Goal: Task Accomplishment & Management: Manage account settings

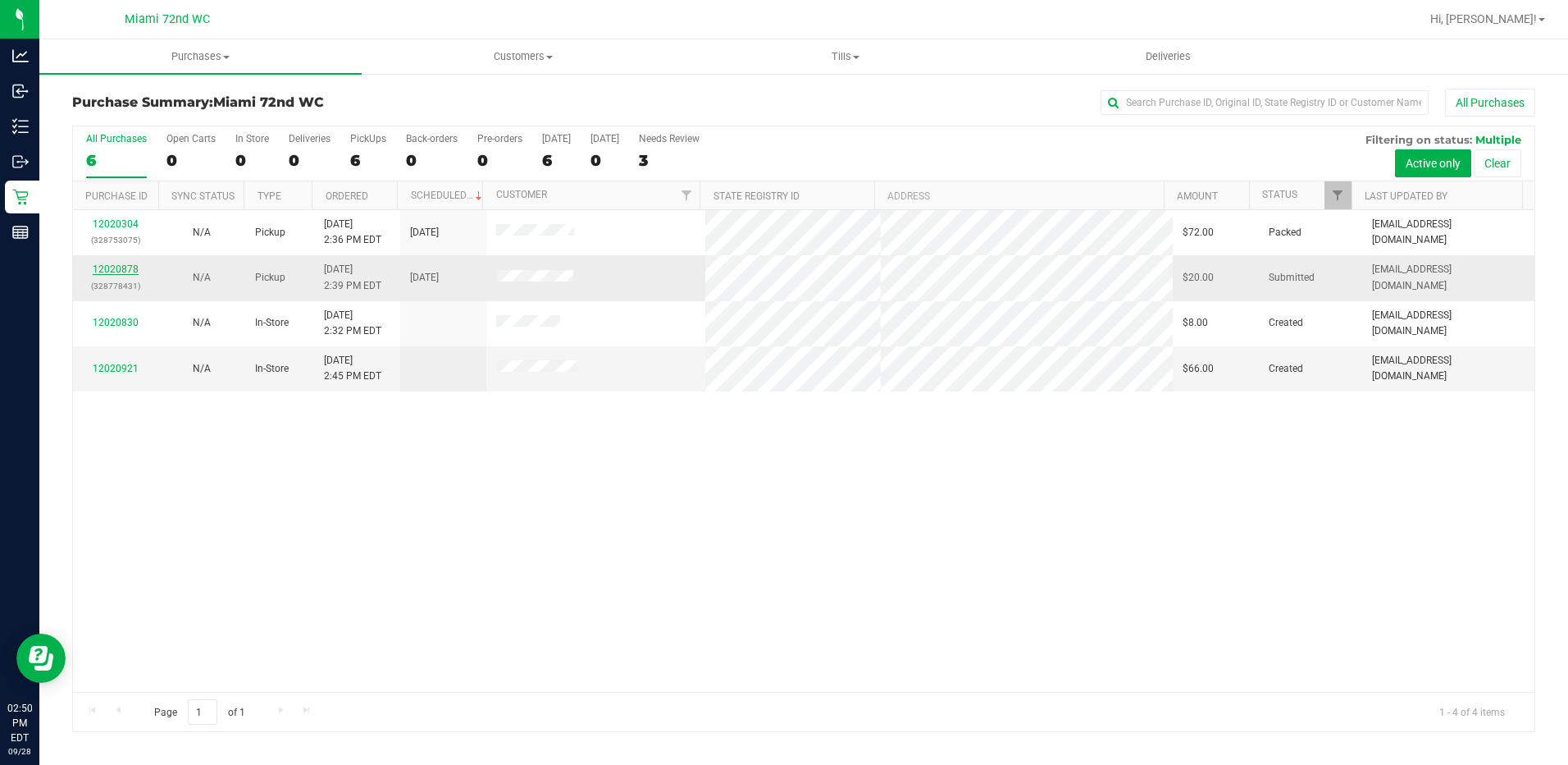
click at [126, 269] on link "12020878" at bounding box center [115, 269] width 46 height 11
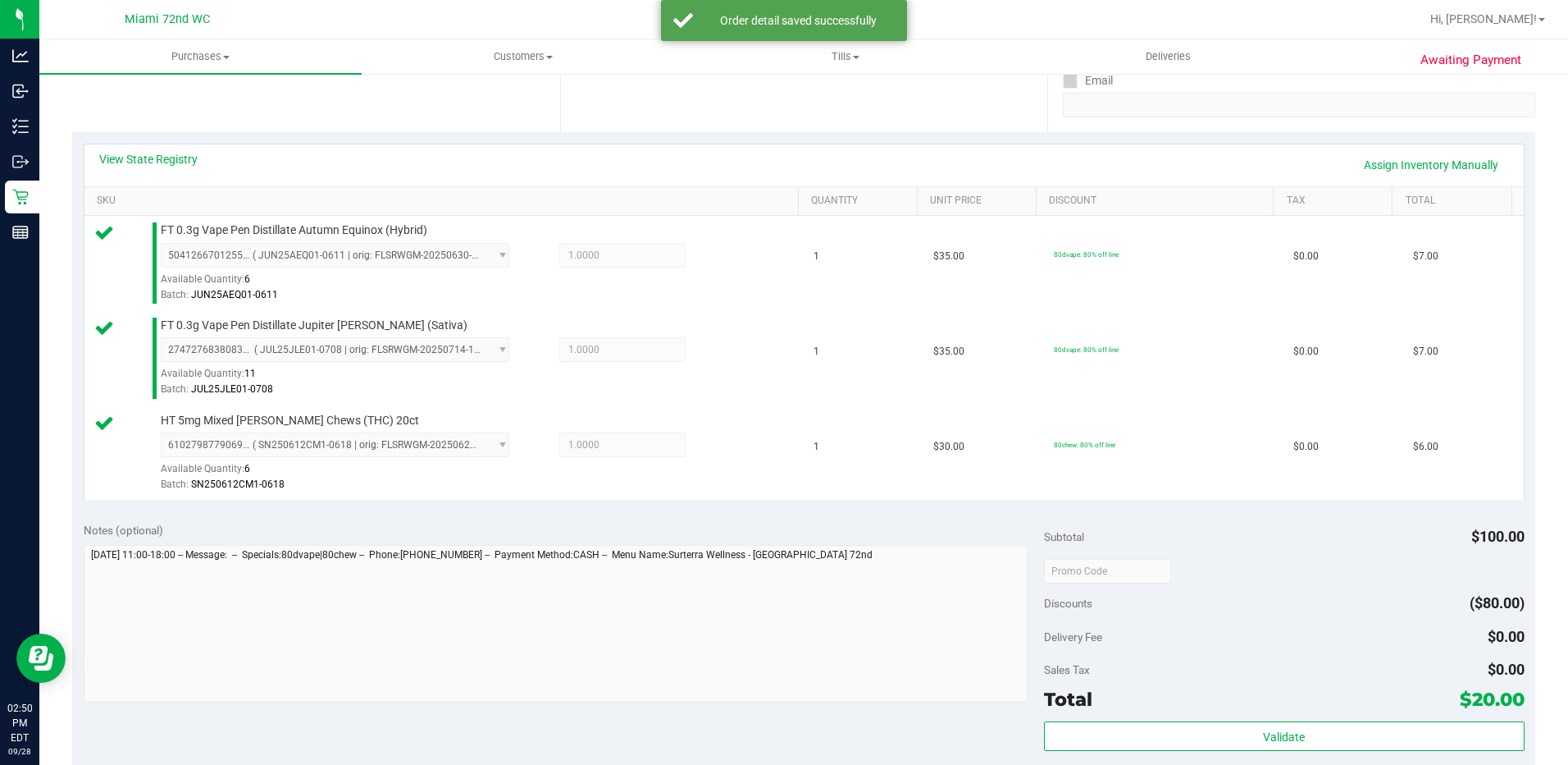
scroll to position [657, 0]
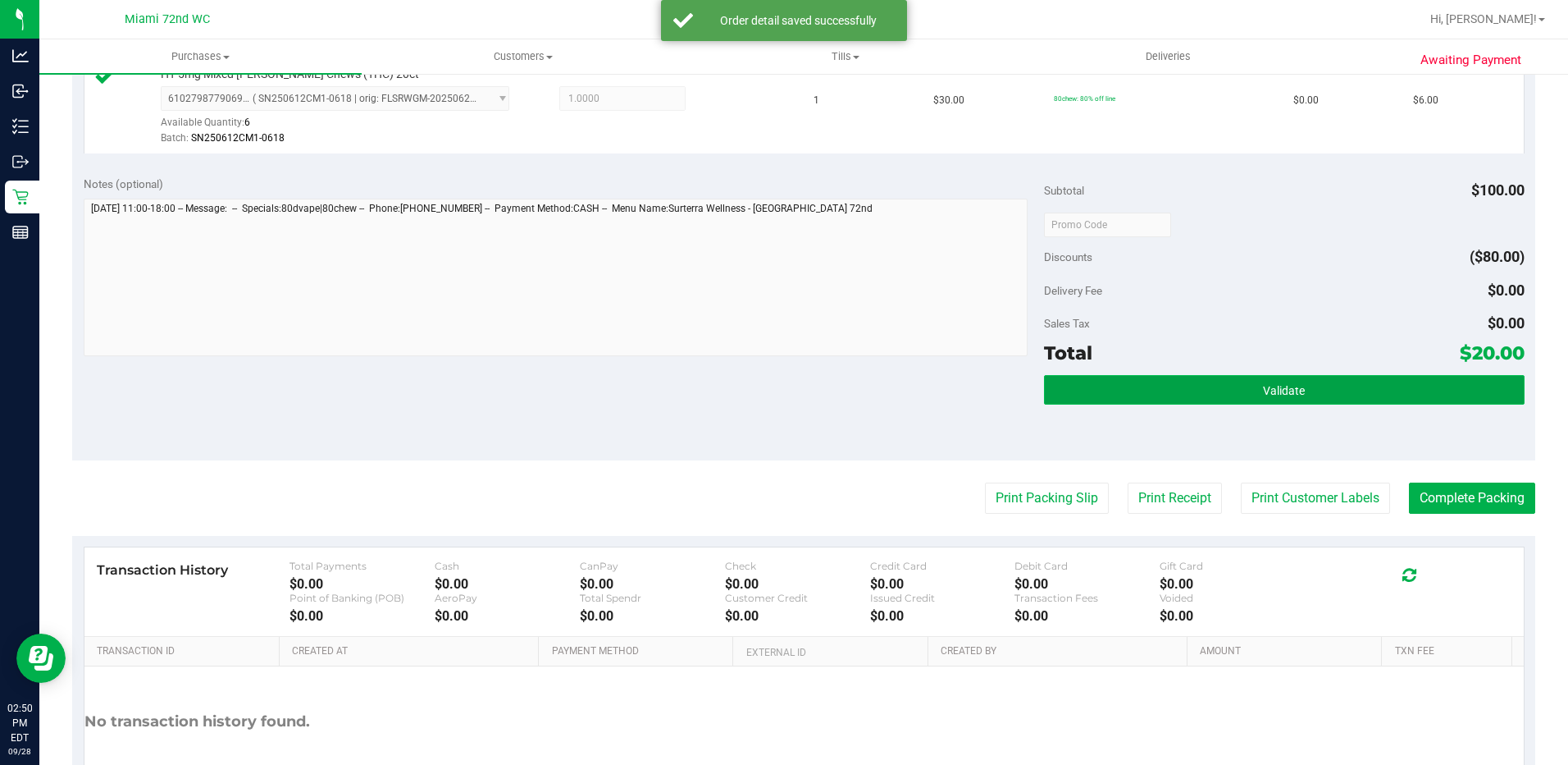
drag, startPoint x: 1050, startPoint y: 401, endPoint x: 1059, endPoint y: 400, distance: 9.1
click at [1051, 401] on button "Validate" at bounding box center [1284, 389] width 481 height 29
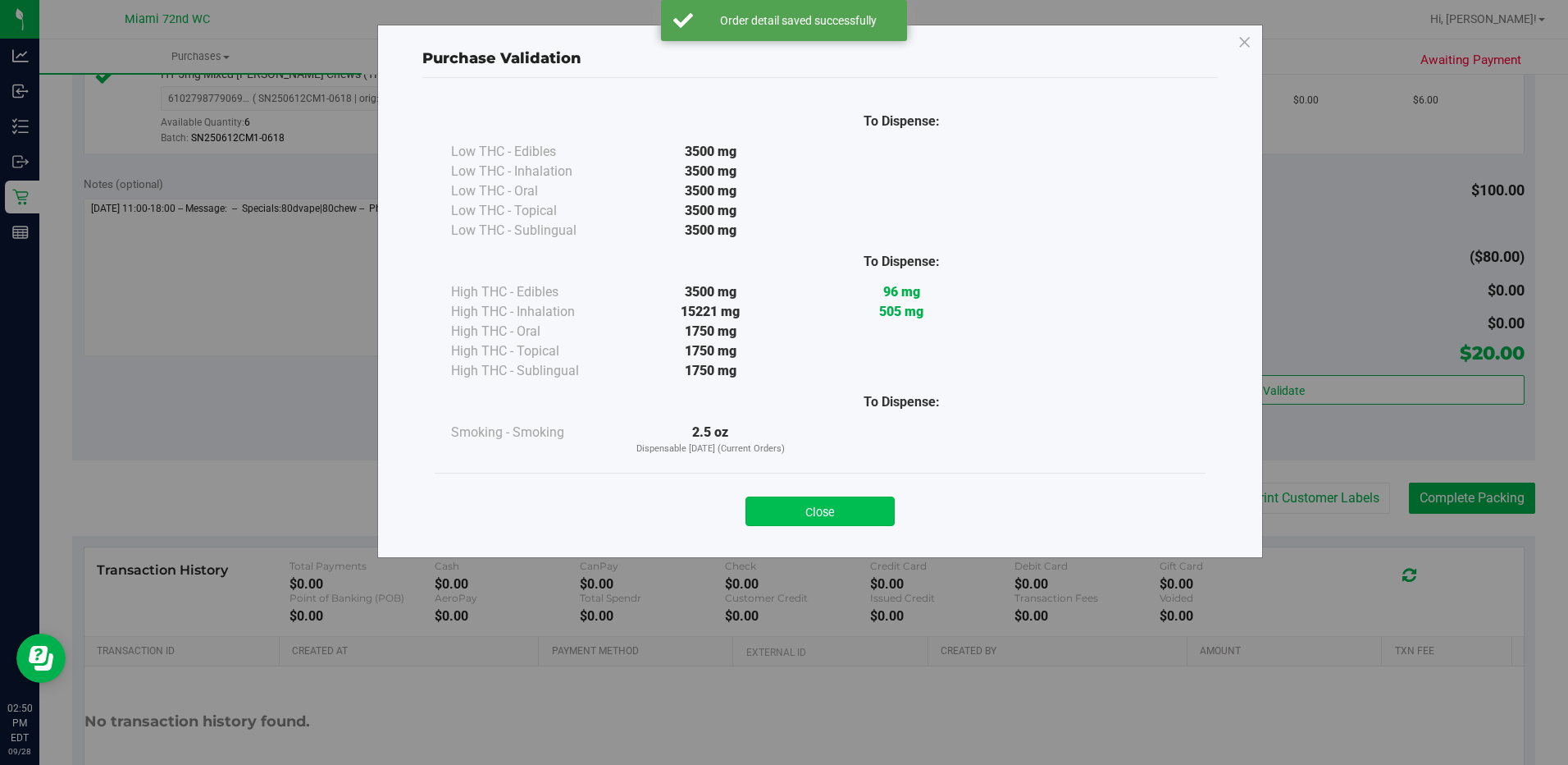
click at [853, 515] on button "Close" at bounding box center [820, 510] width 149 height 29
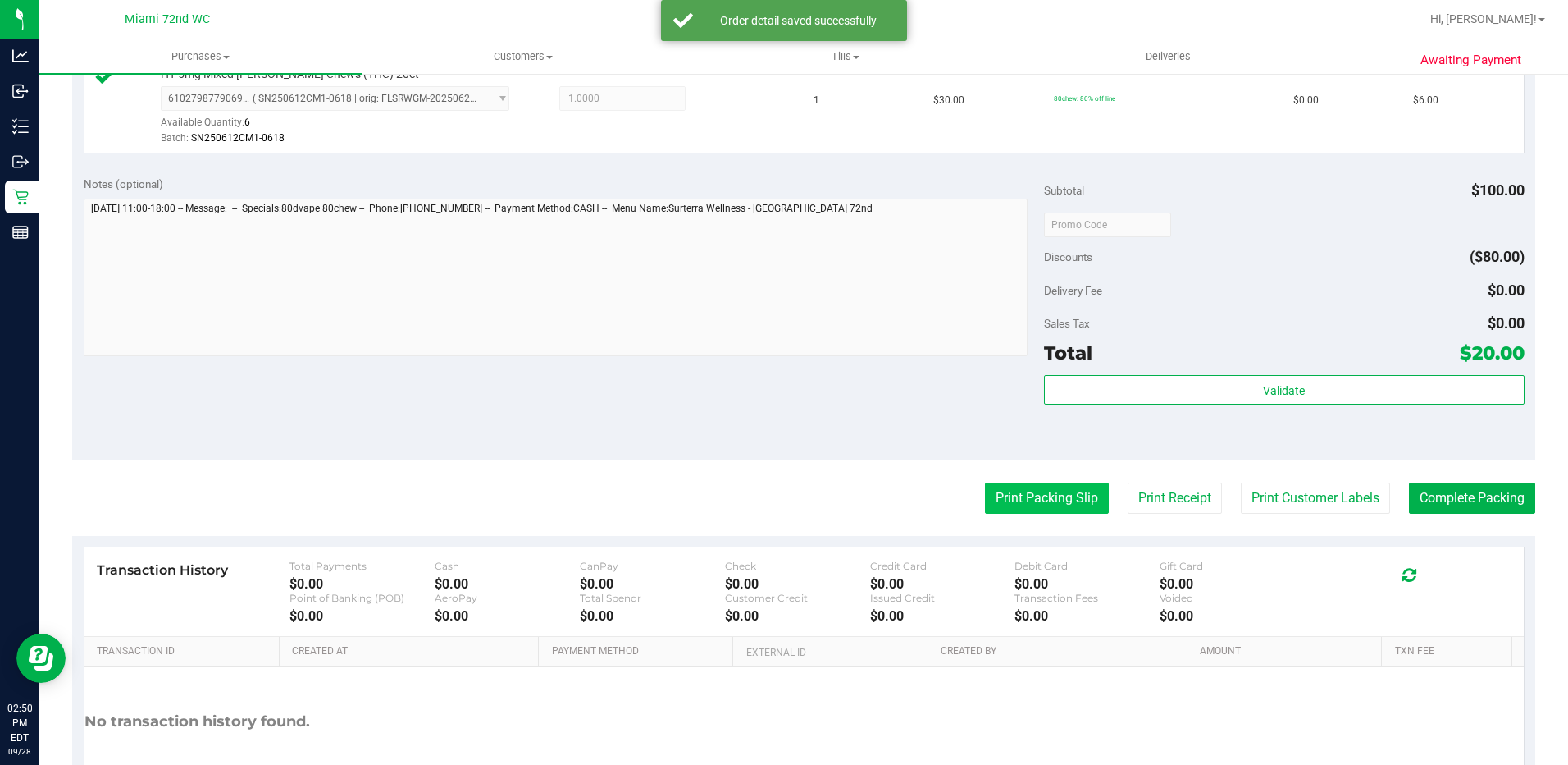
click at [984, 509] on button "Print Packing Slip" at bounding box center [1046, 497] width 124 height 31
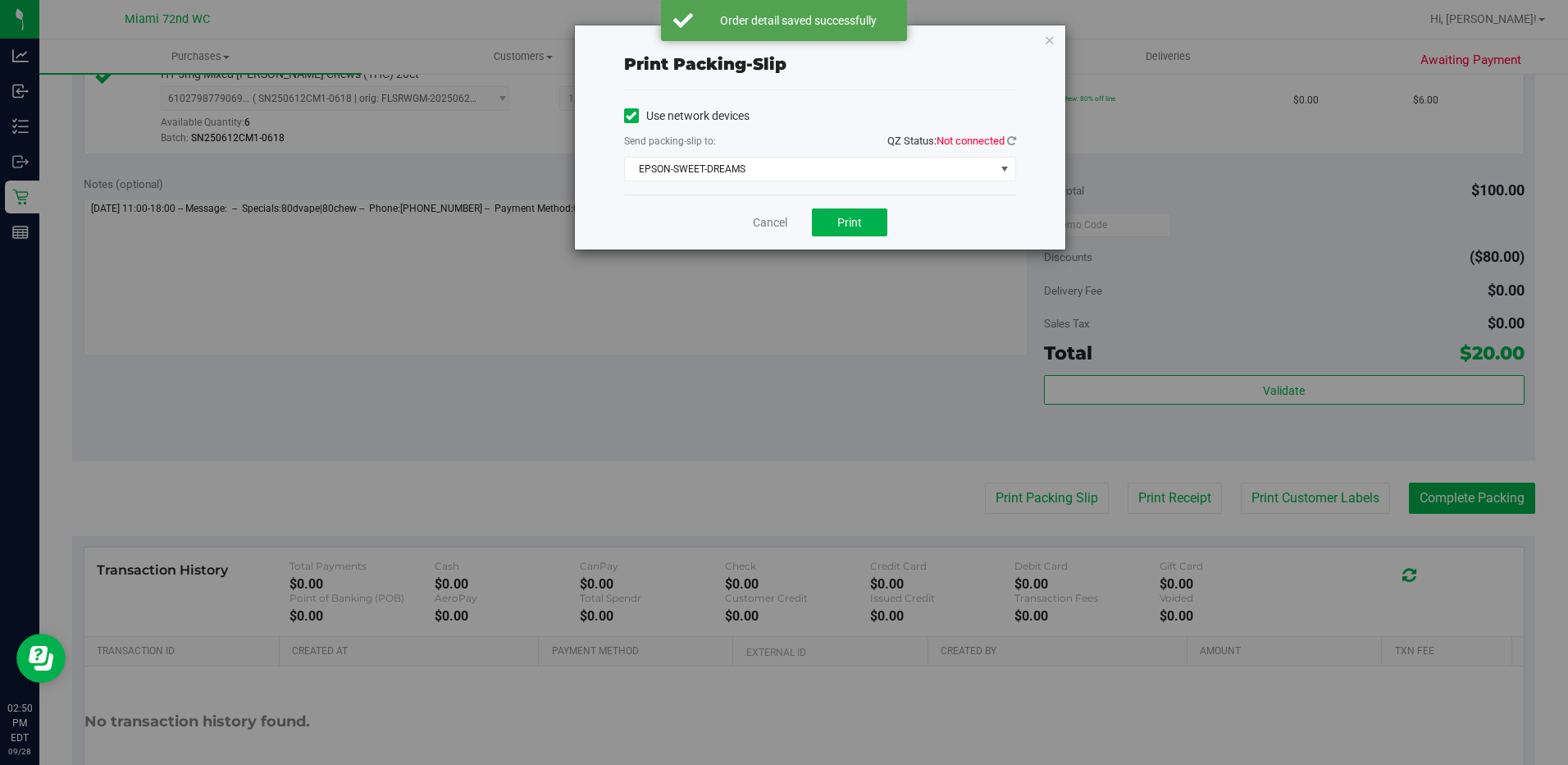
click at [870, 207] on div "Cancel Print" at bounding box center [820, 222] width 392 height 55
drag, startPoint x: 869, startPoint y: 211, endPoint x: 872, endPoint y: 201, distance: 10.4
click at [868, 214] on button "Print" at bounding box center [850, 223] width 75 height 28
click at [1050, 42] on icon "button" at bounding box center [1049, 39] width 11 height 20
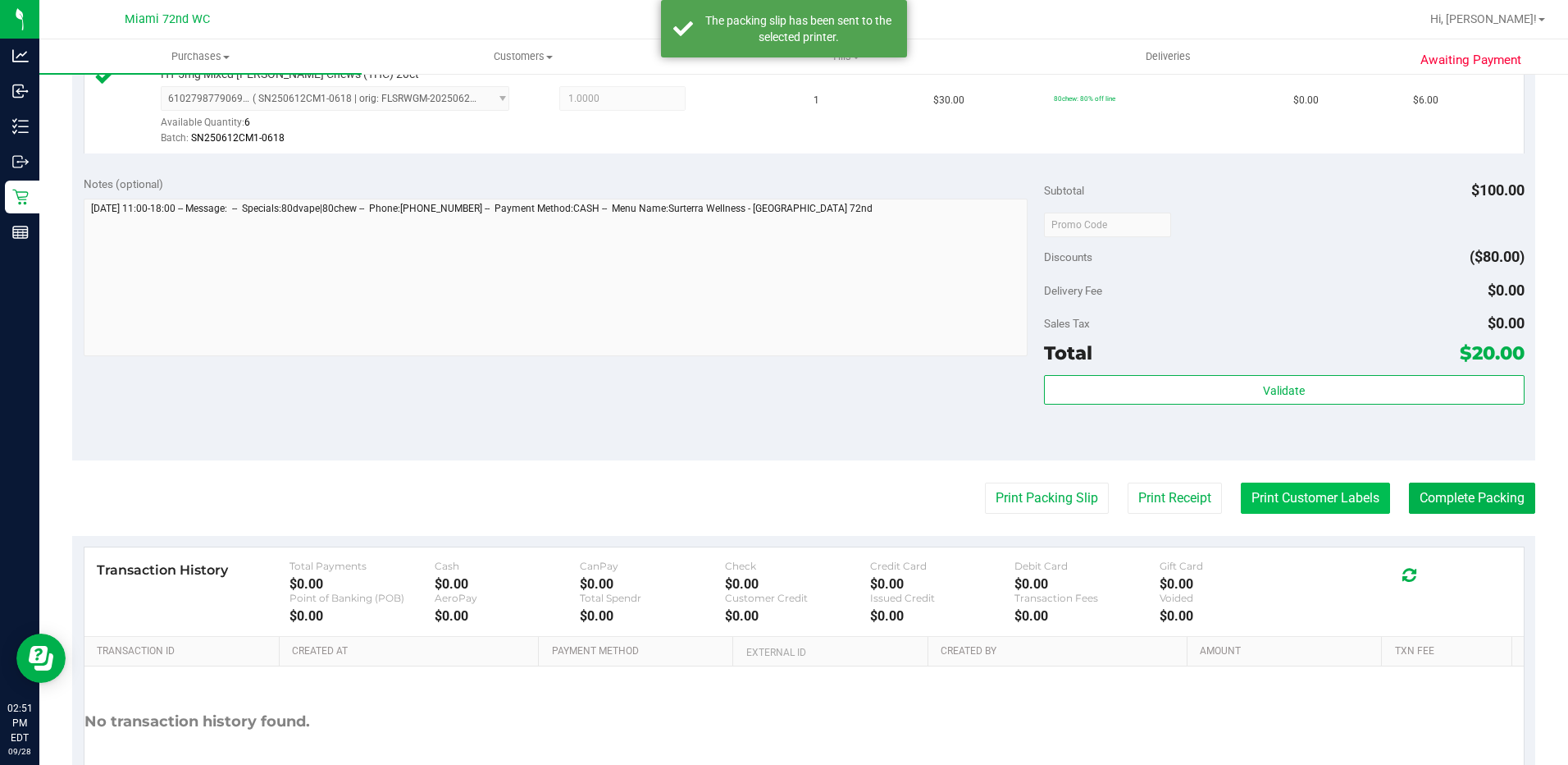
click at [1333, 492] on button "Print Customer Labels" at bounding box center [1315, 497] width 149 height 31
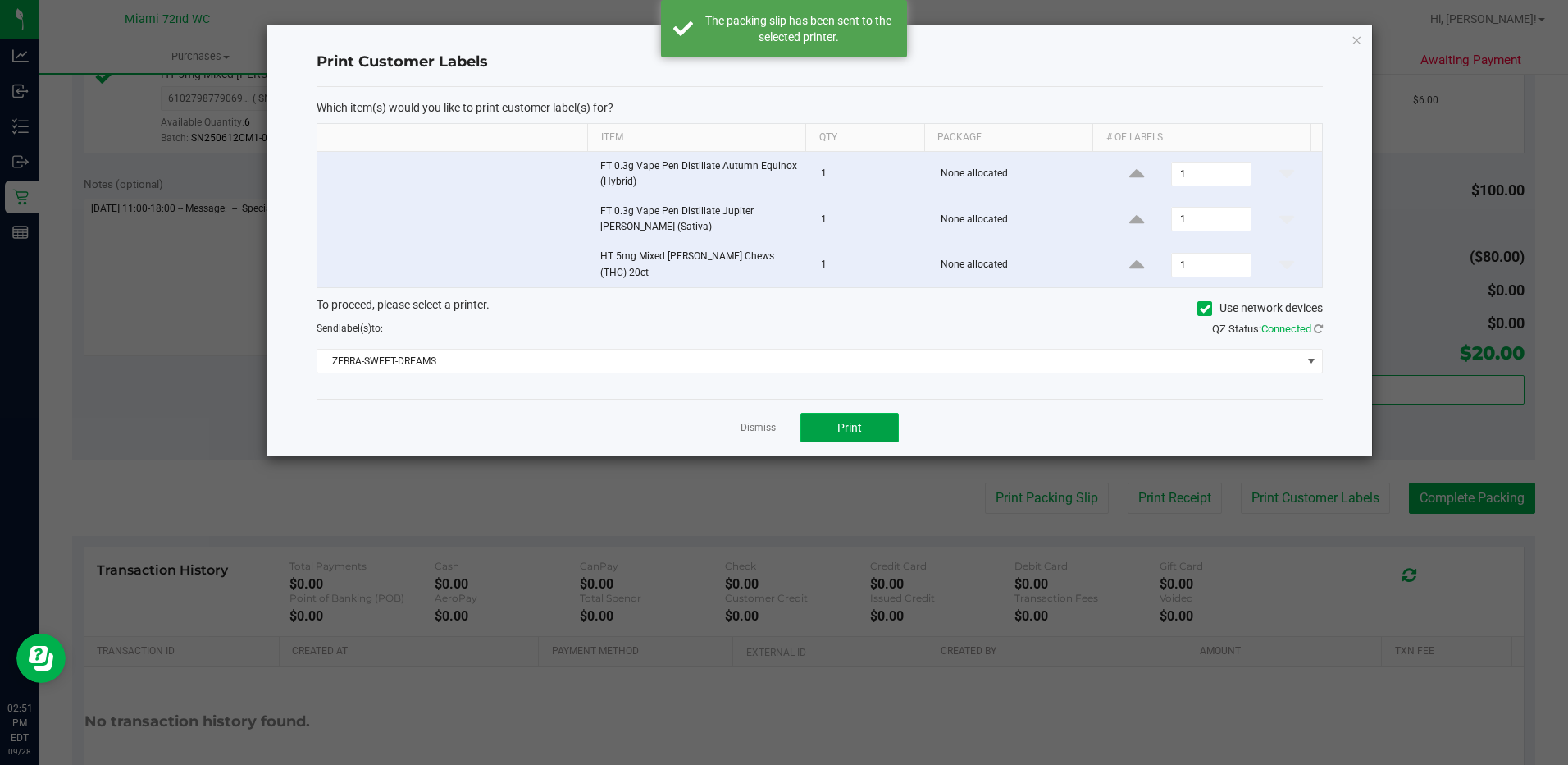
click at [867, 428] on button "Print" at bounding box center [850, 426] width 98 height 29
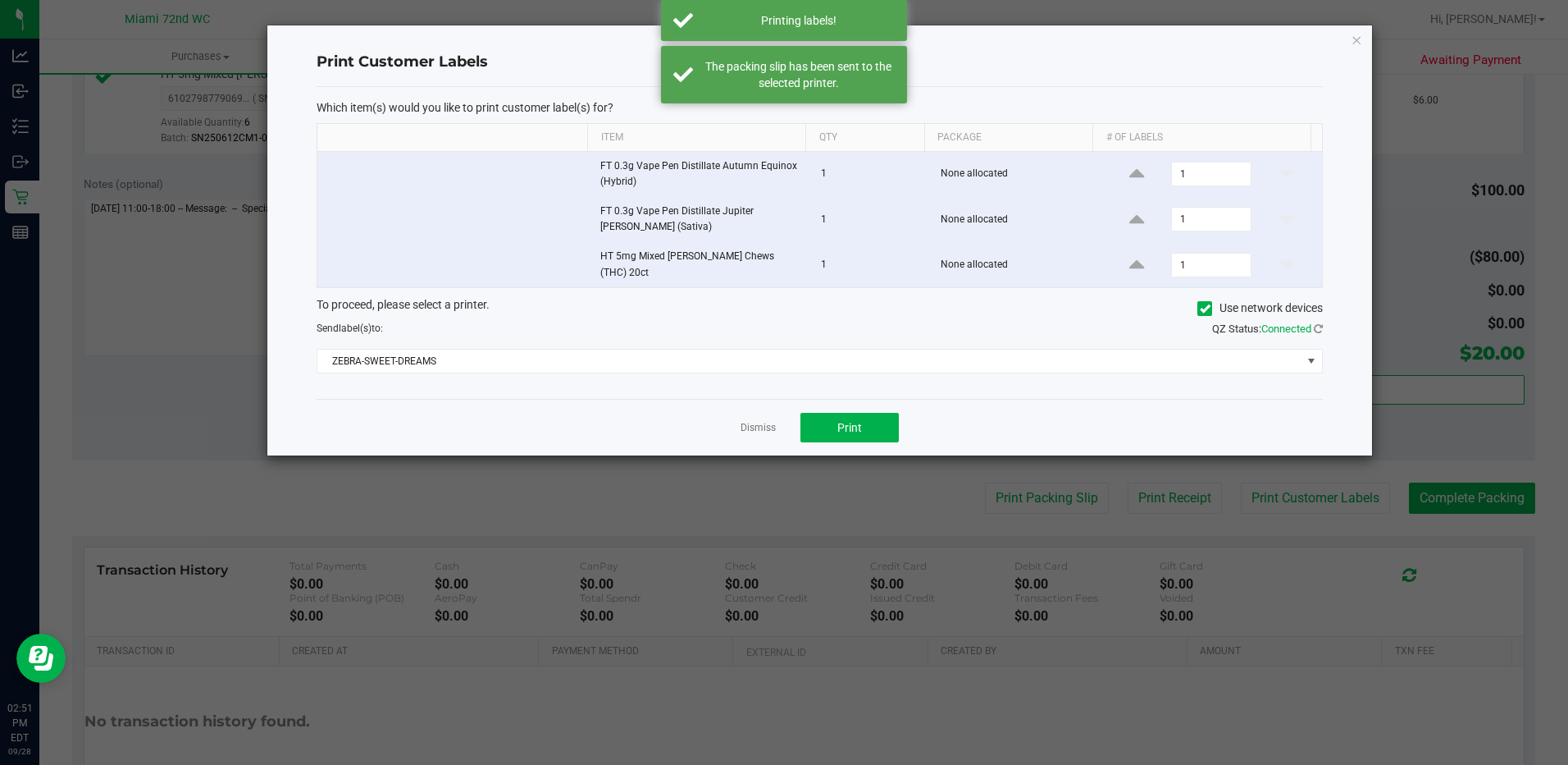
click at [1350, 38] on div "Print Customer Labels Which item(s) would you like to print customer label(s) f…" at bounding box center [819, 241] width 1104 height 430
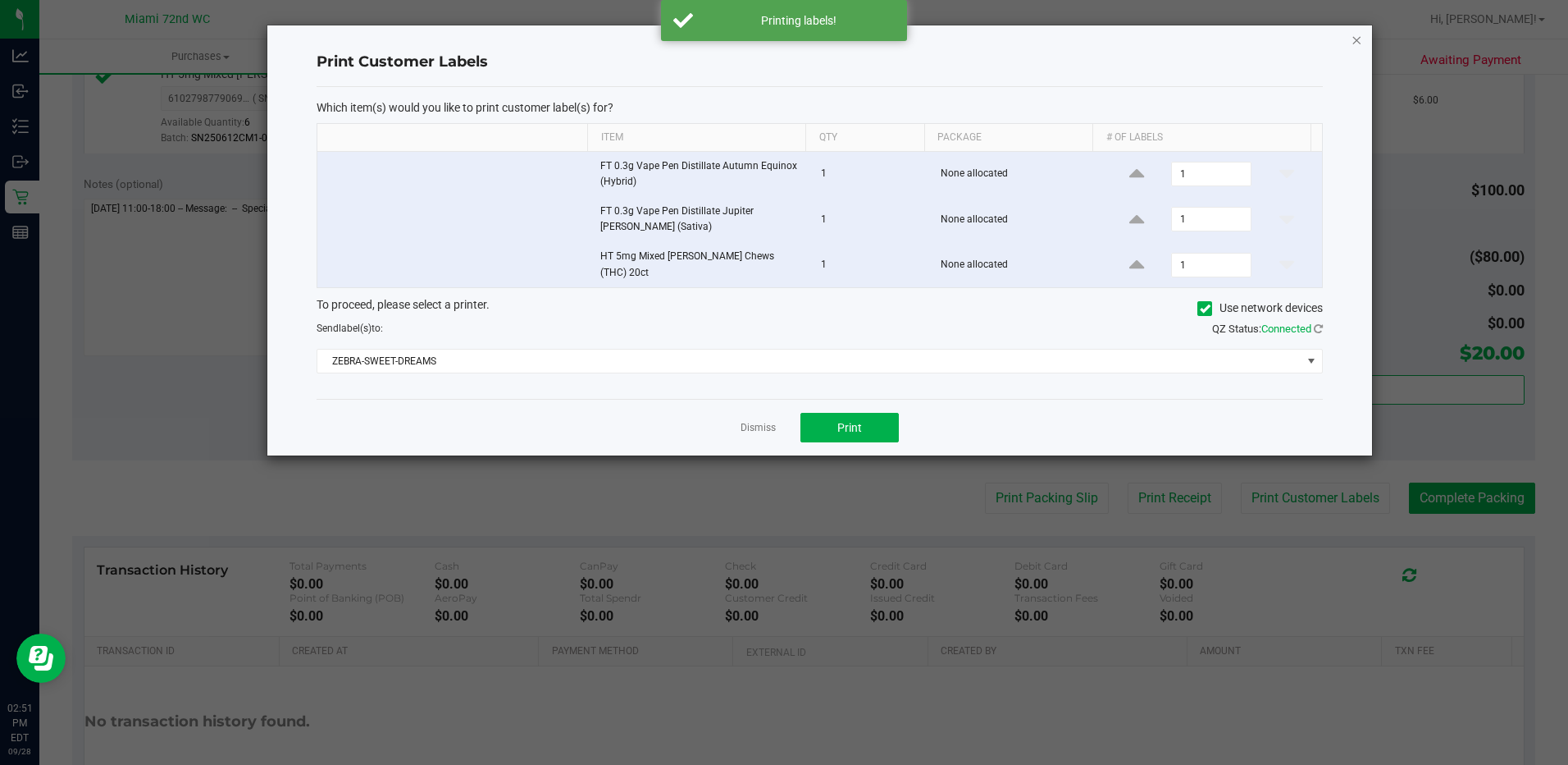
click at [1358, 39] on icon "button" at bounding box center [1356, 39] width 11 height 20
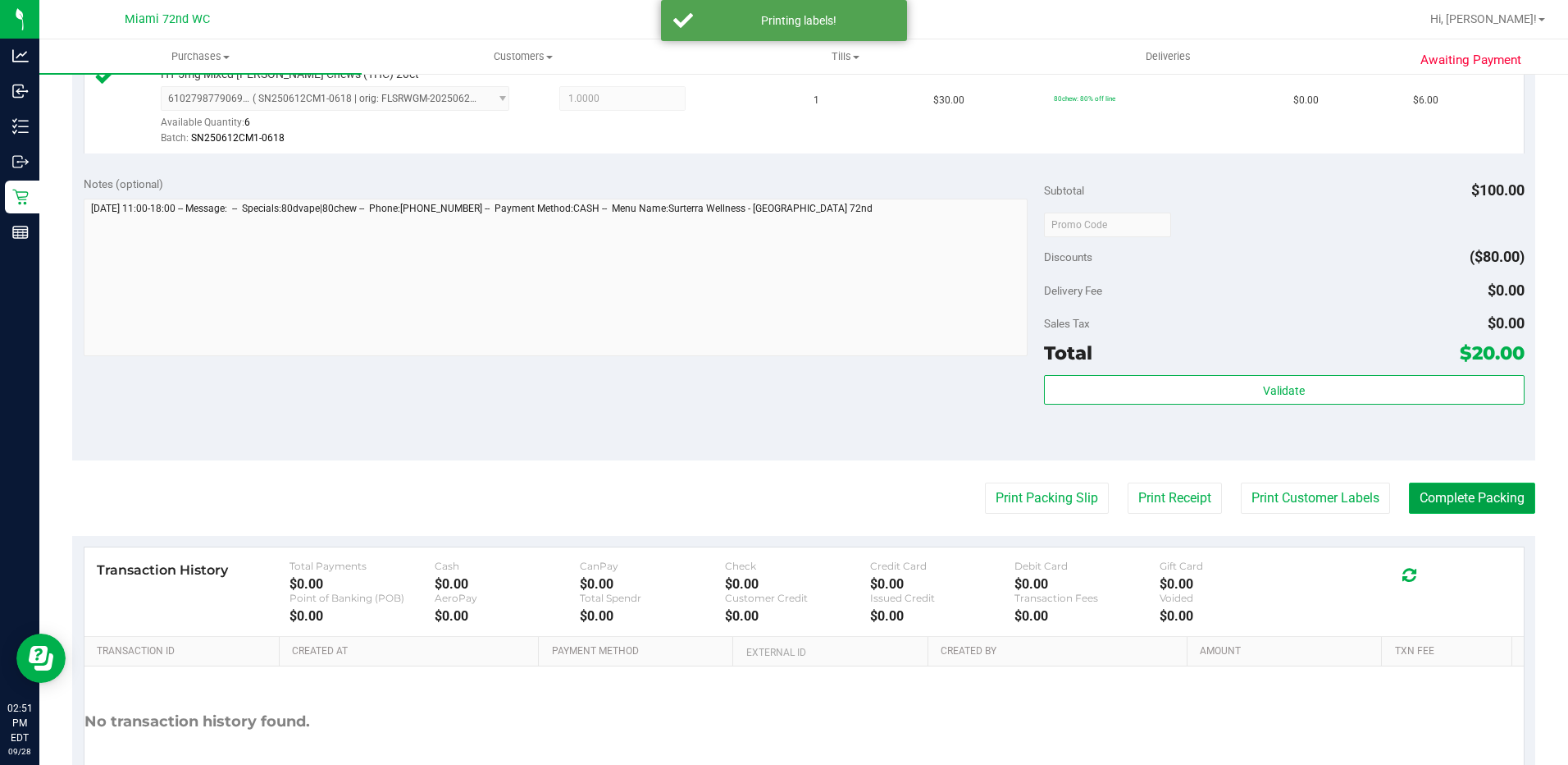
click at [1481, 506] on button "Complete Packing" at bounding box center [1472, 497] width 126 height 31
